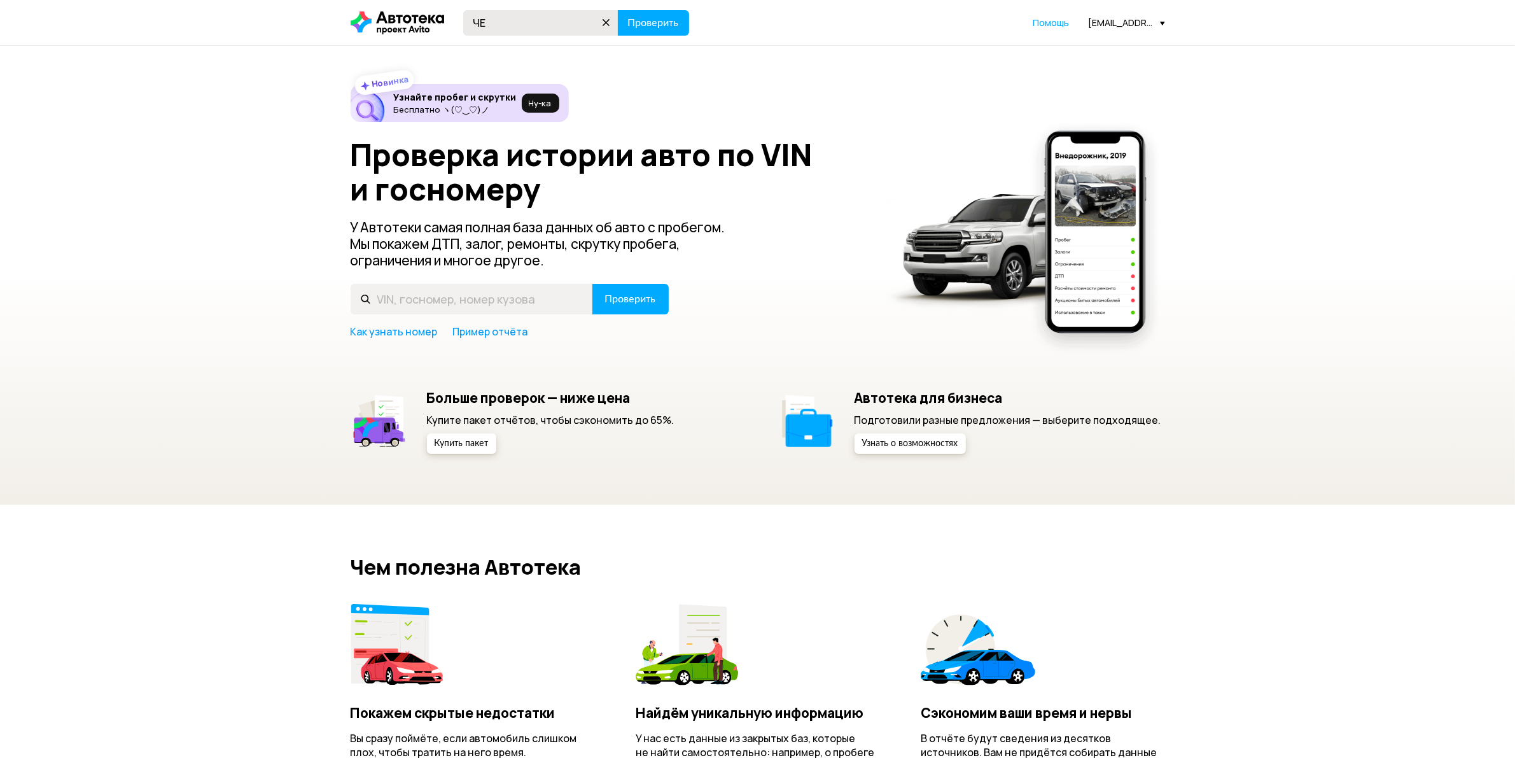
type input "Ч"
click at [537, 17] on input "[US_VEHICLE_IDENTIFICATION_NUMBER]" at bounding box center [540, 22] width 155 height 25
type input "[US_VEHICLE_IDENTIFICATION_NUMBER]"
click at [661, 20] on span "Проверить" at bounding box center [653, 23] width 51 height 10
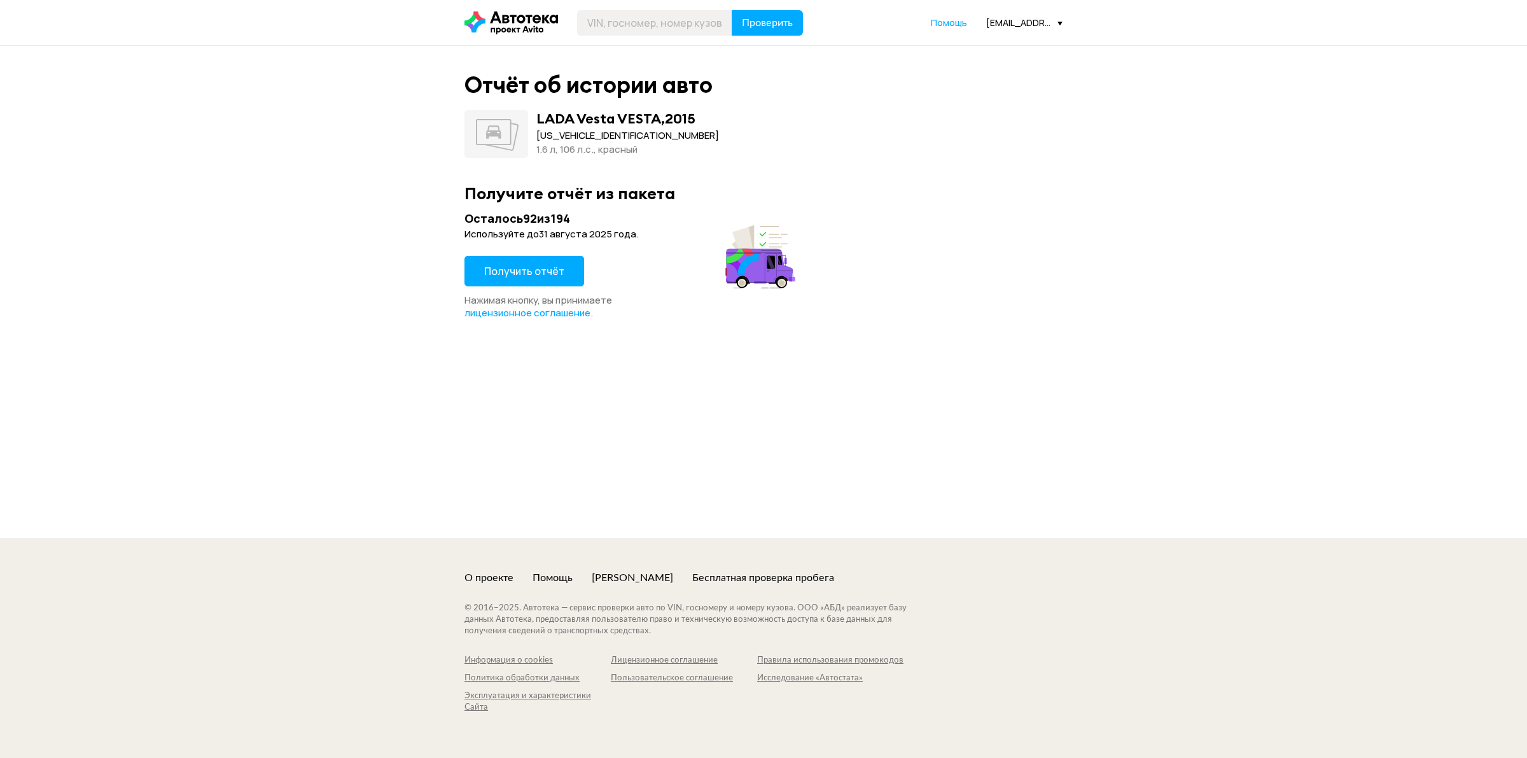
click at [537, 270] on span "Получить отчёт" at bounding box center [524, 271] width 80 height 14
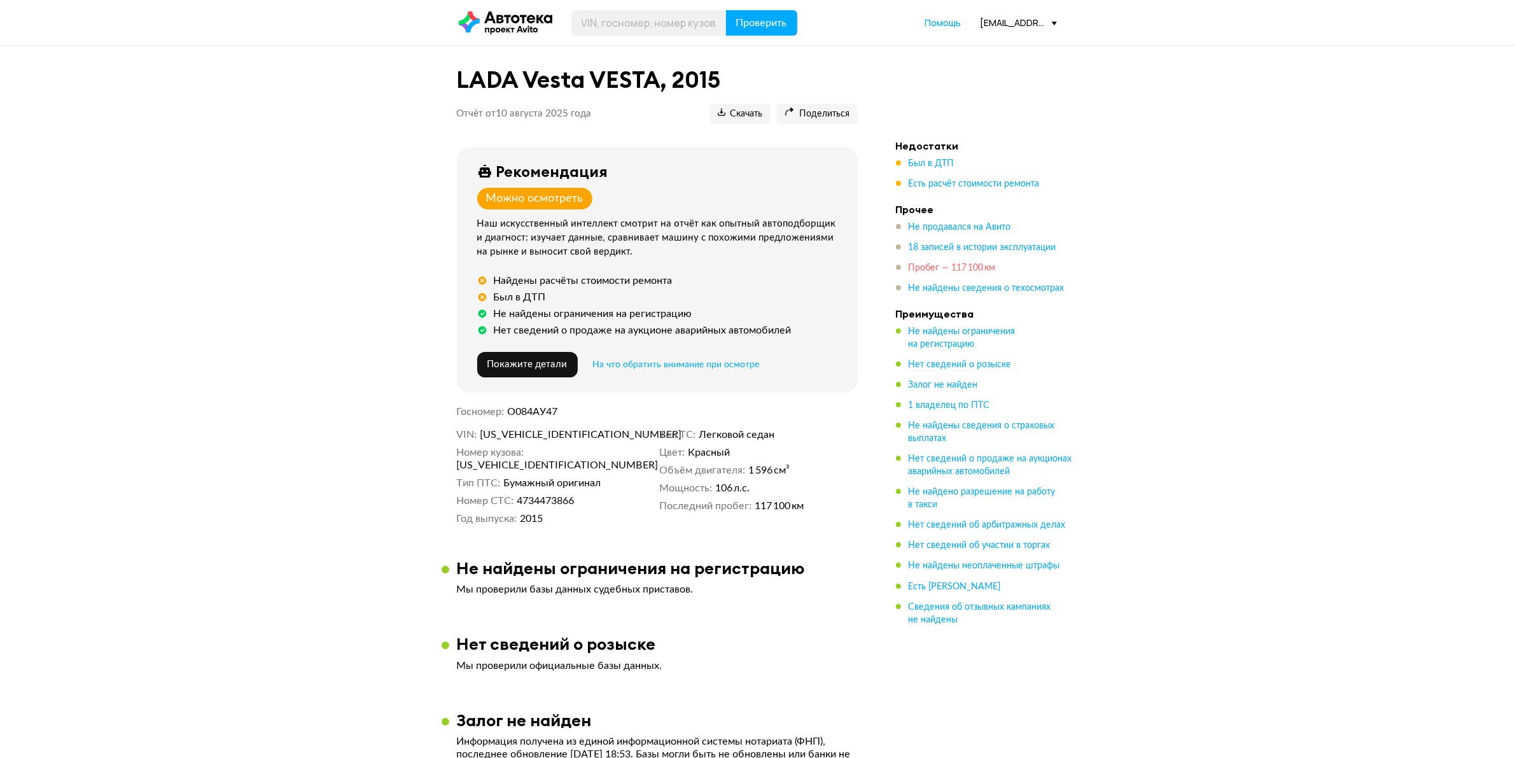
click at [937, 185] on span "Есть расчёт стоимости ремонта" at bounding box center [974, 183] width 131 height 9
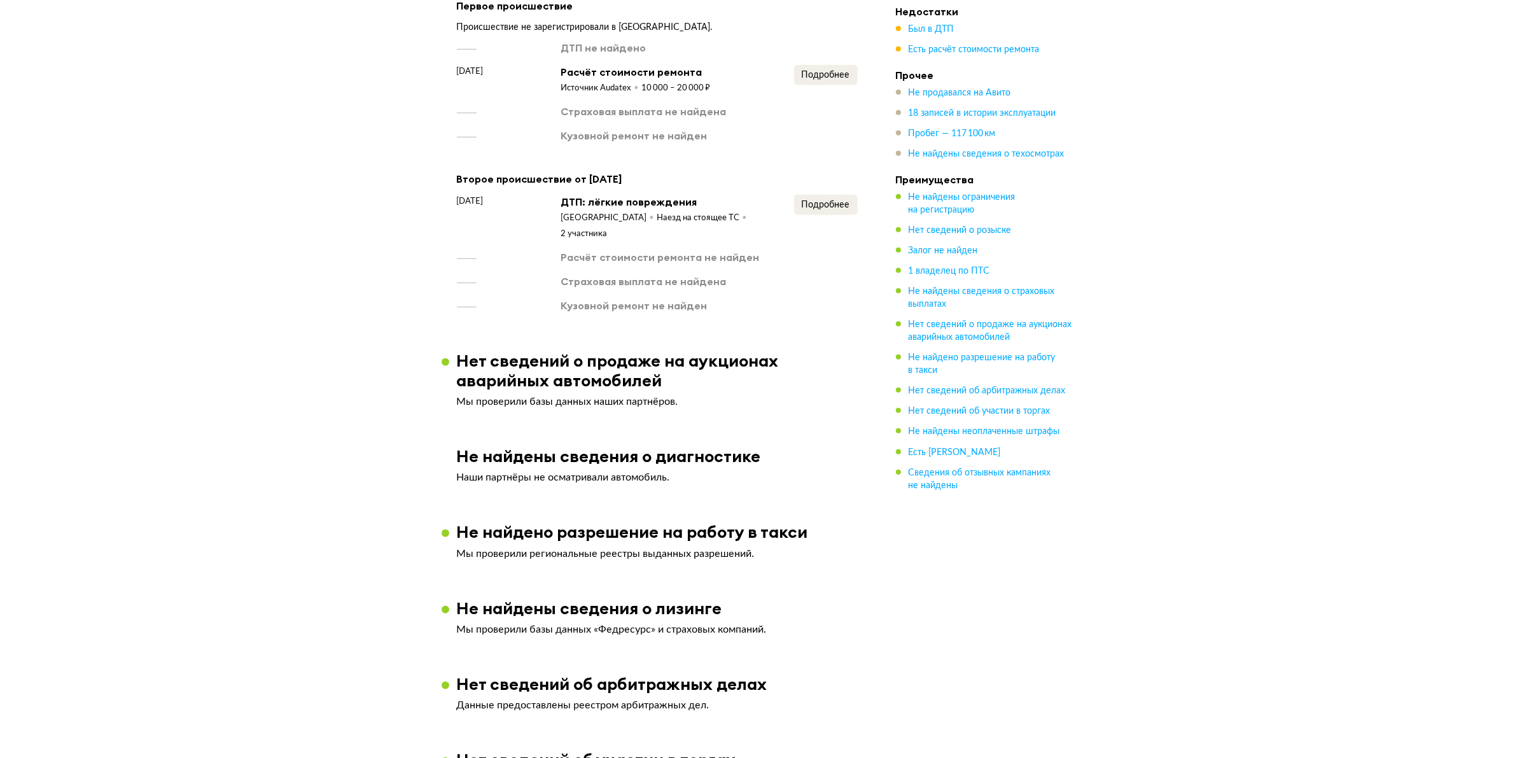
scroll to position [1032, 0]
click at [828, 78] on span "Подробнее" at bounding box center [826, 73] width 48 height 9
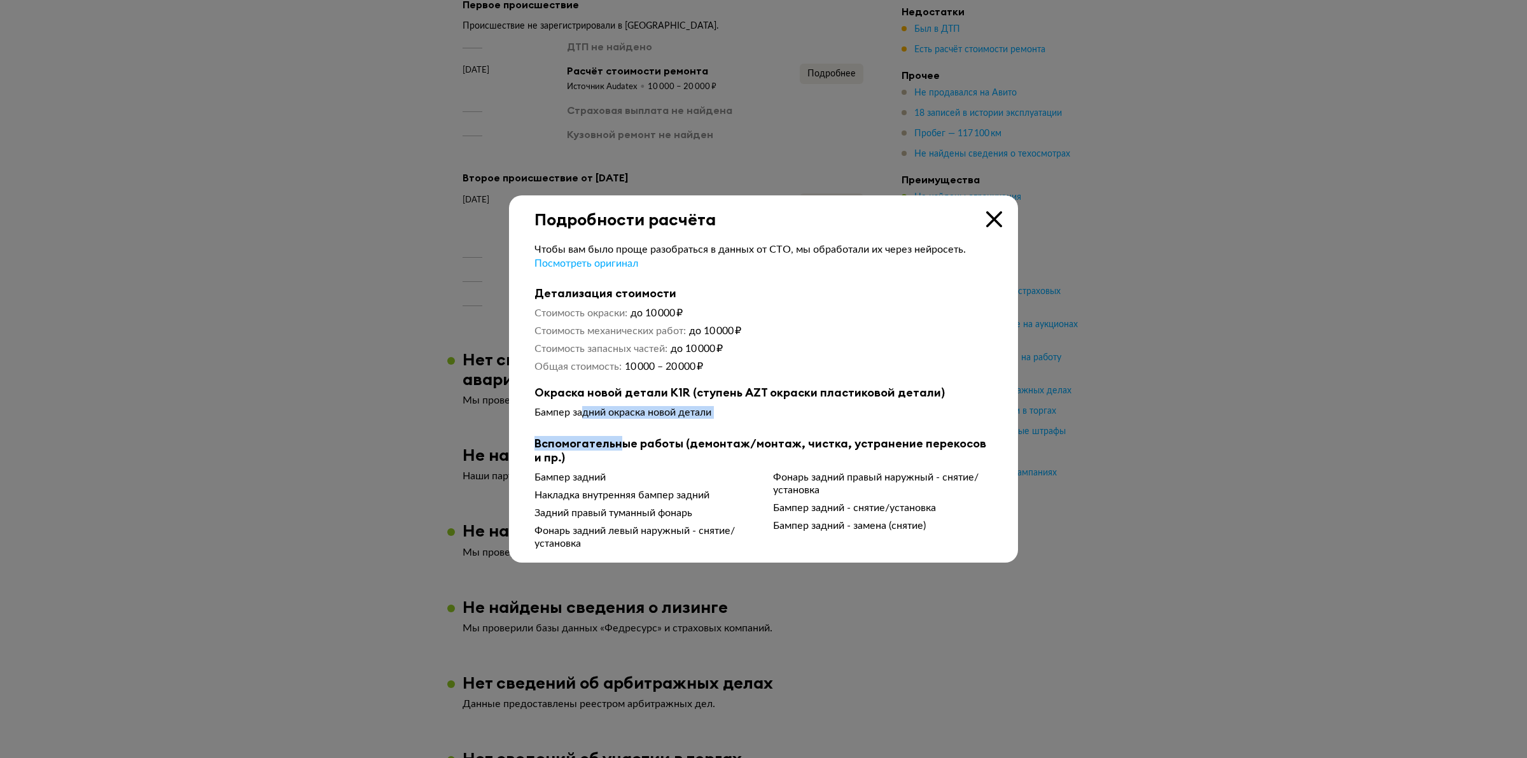
drag, startPoint x: 584, startPoint y: 427, endPoint x: 692, endPoint y: 430, distance: 107.6
click at [673, 430] on div "Чтобы вам было проще разобраться в данных от СТО, мы обработали их через нейрос…" at bounding box center [764, 396] width 458 height 307
drag, startPoint x: 262, startPoint y: 470, endPoint x: 647, endPoint y: 333, distance: 409.2
click at [264, 471] on div at bounding box center [763, 379] width 1527 height 758
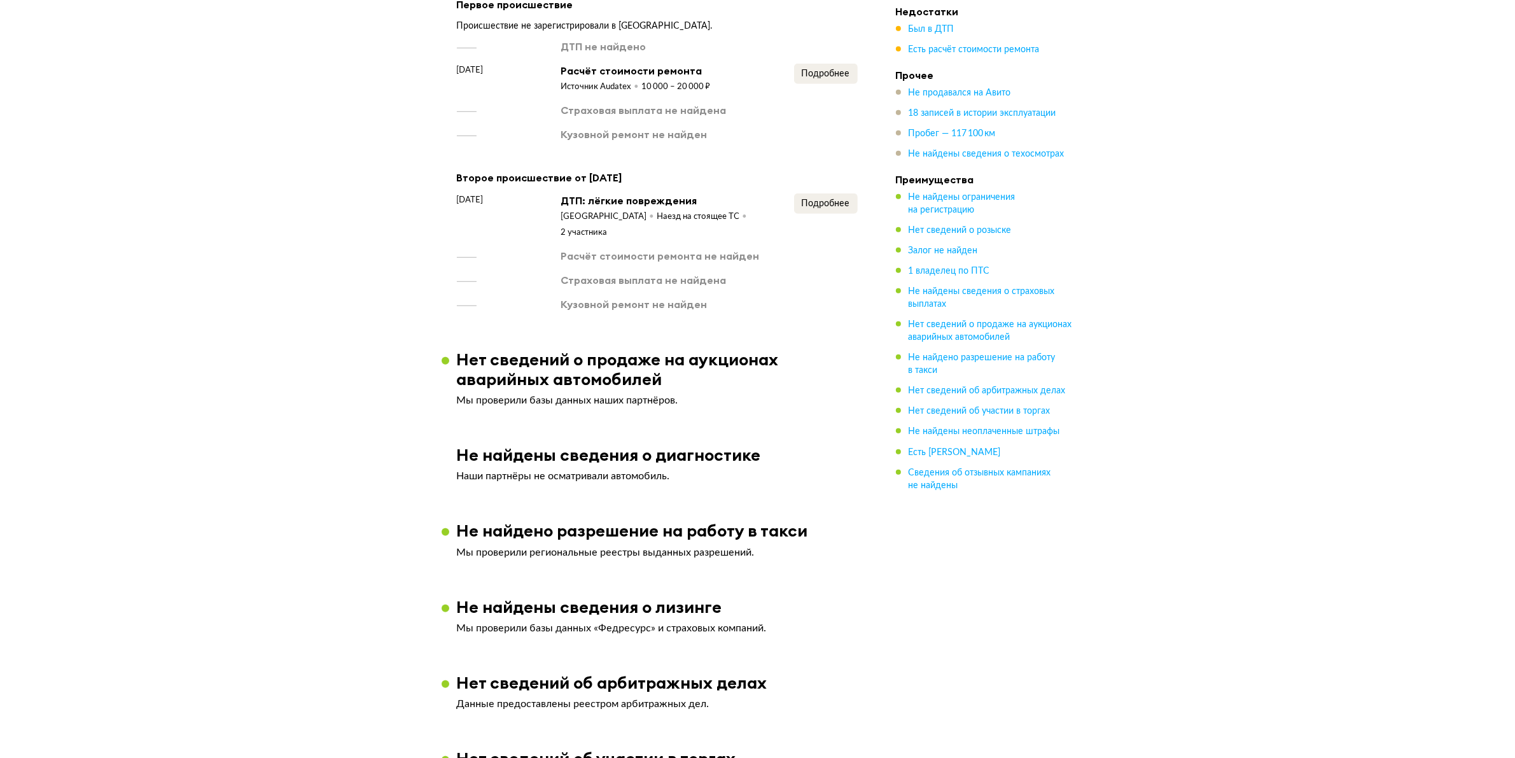
click at [807, 221] on div "Подробнее" at bounding box center [826, 215] width 64 height 45
click at [816, 214] on div "Подробнее" at bounding box center [826, 215] width 64 height 45
click at [822, 204] on span "Подробнее" at bounding box center [826, 203] width 48 height 9
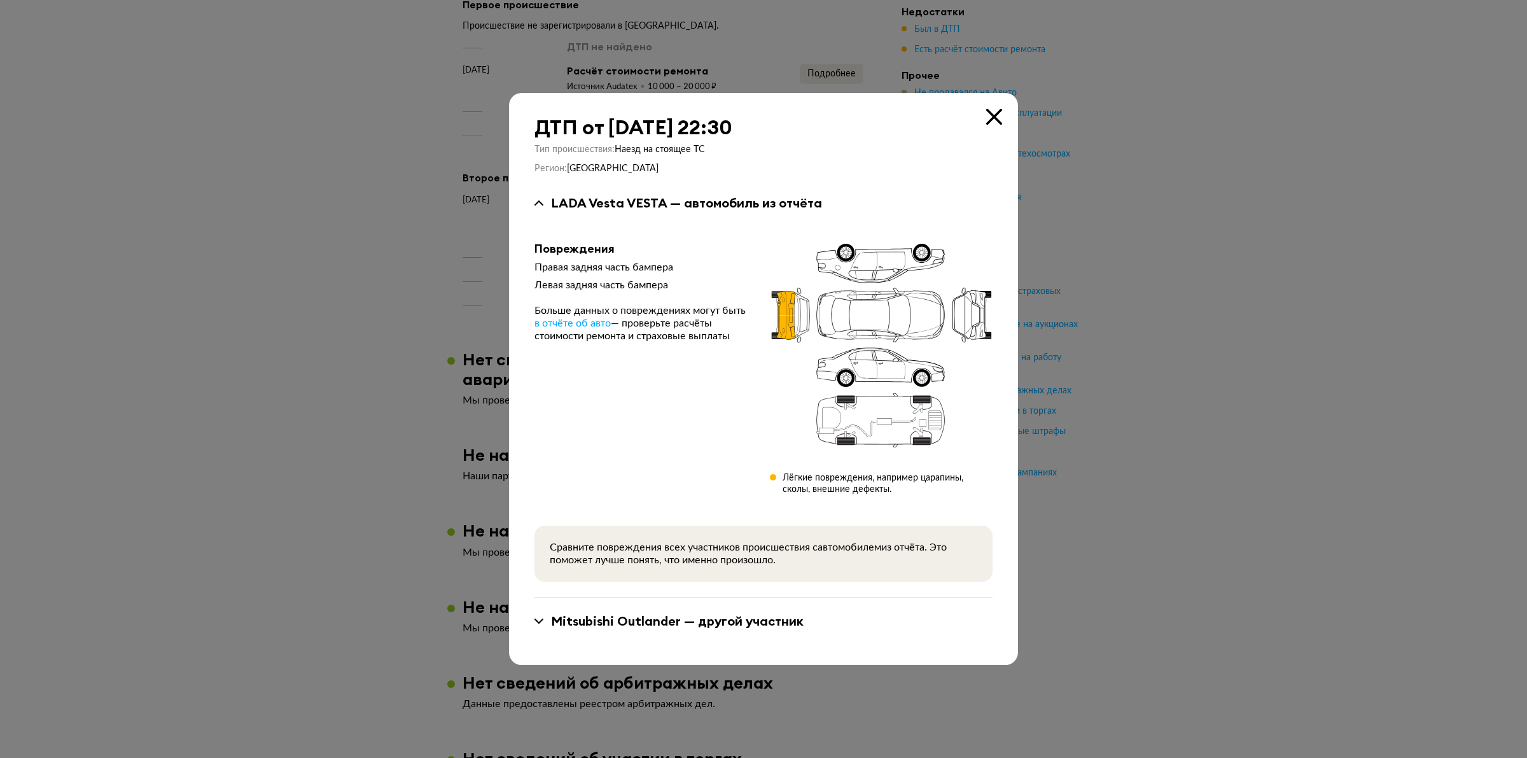
drag, startPoint x: 342, startPoint y: 345, endPoint x: 517, endPoint y: 276, distance: 187.7
click at [353, 336] on div at bounding box center [763, 379] width 1527 height 758
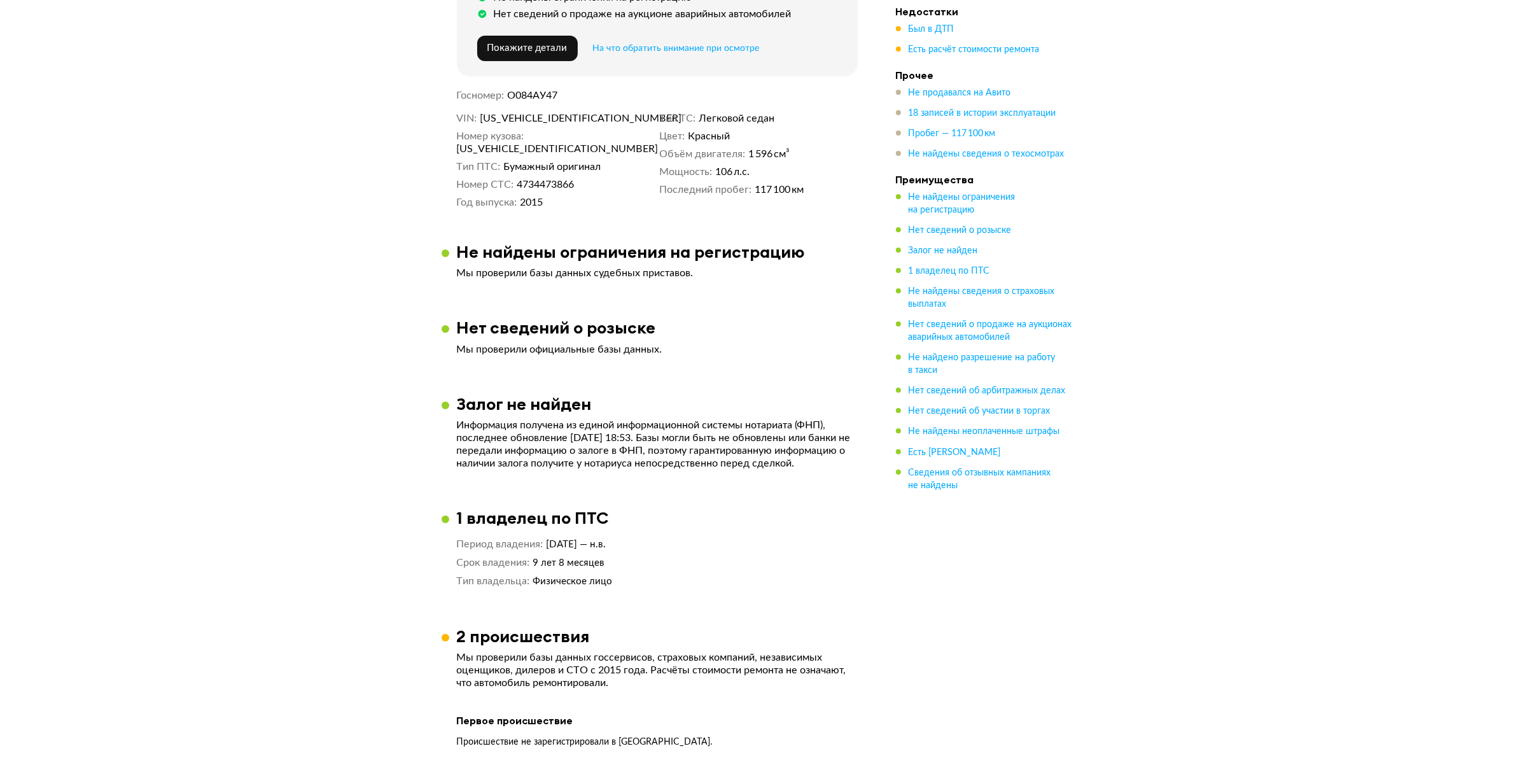
scroll to position [0, 0]
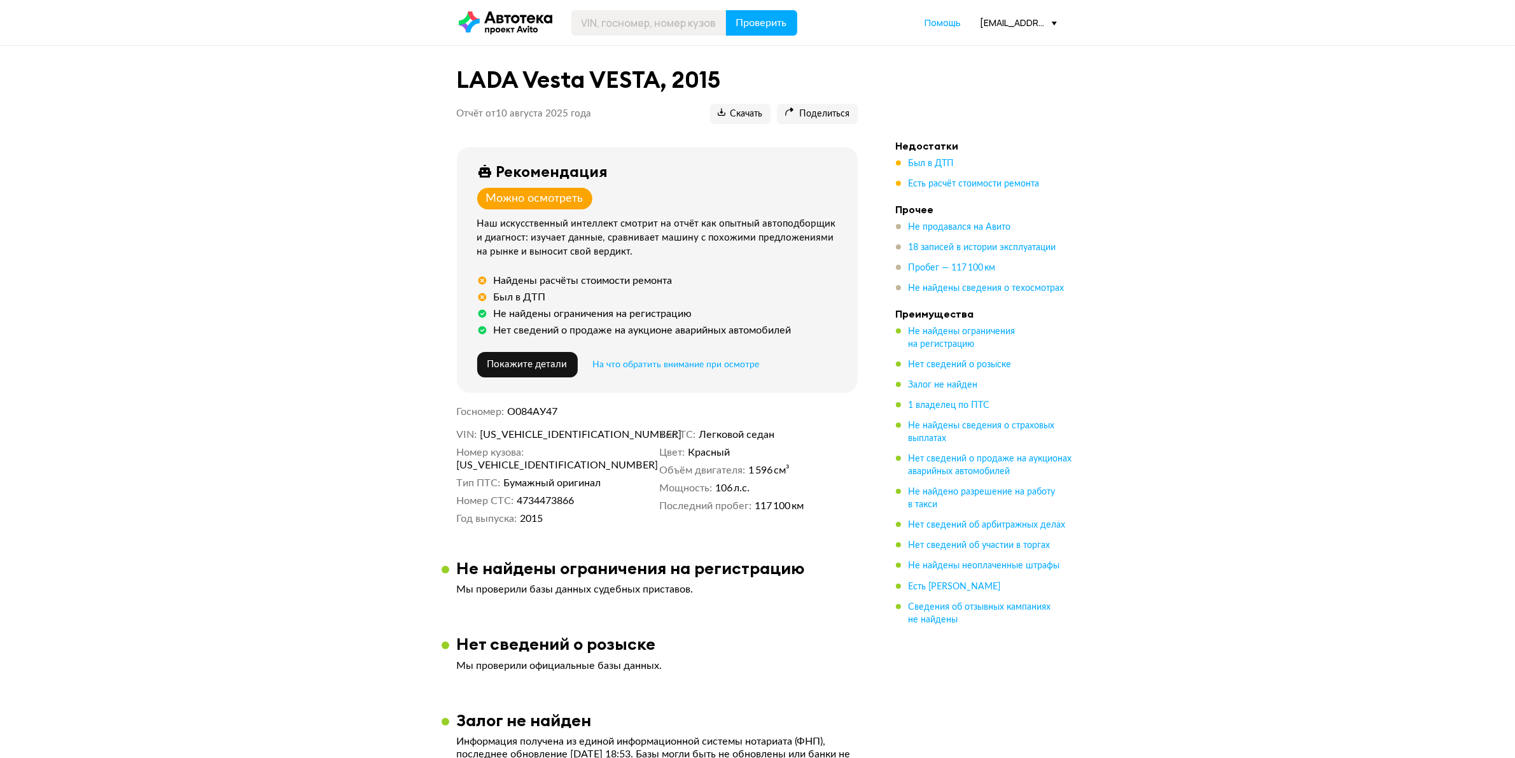
click at [570, 427] on div "Рекомендация Можно осмотреть Наш искусственный интеллект смотрит на отчёт как о…" at bounding box center [657, 342] width 431 height 391
copy span "[US_VEHICLE_IDENTIFICATION_NUMBER]"
click at [975, 265] on span "Пробег — 117 100 км" at bounding box center [952, 267] width 87 height 9
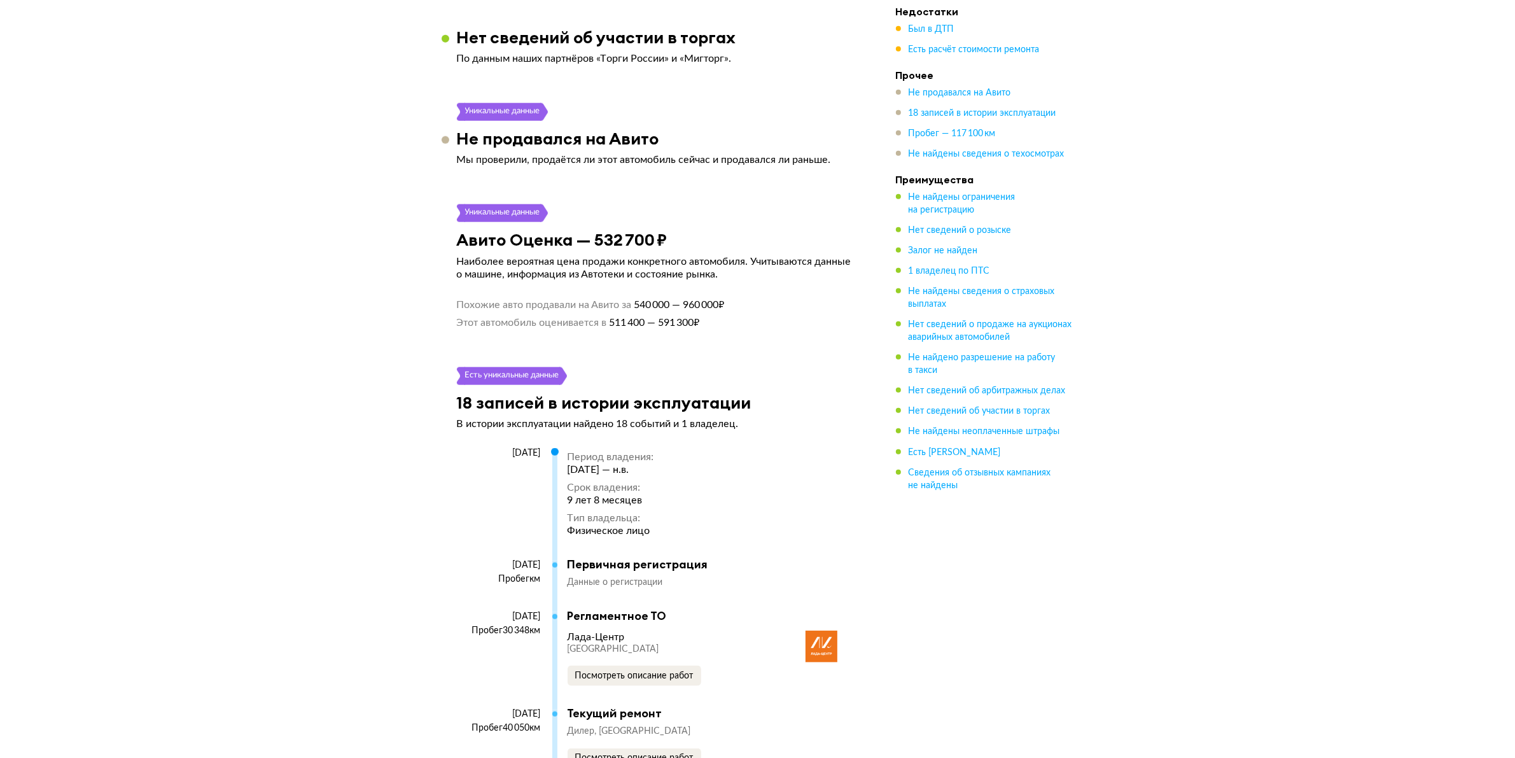
scroll to position [1909, 0]
